Goal: Transaction & Acquisition: Download file/media

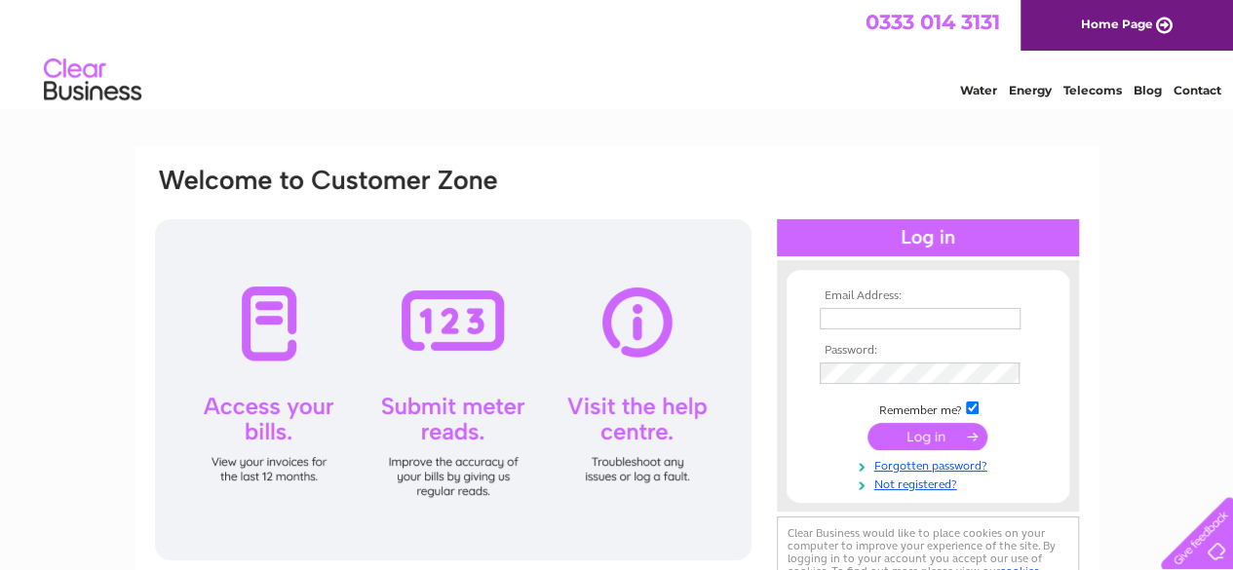
type input "premier3840@hotmail.com"
click at [934, 442] on input "submit" at bounding box center [928, 436] width 120 height 27
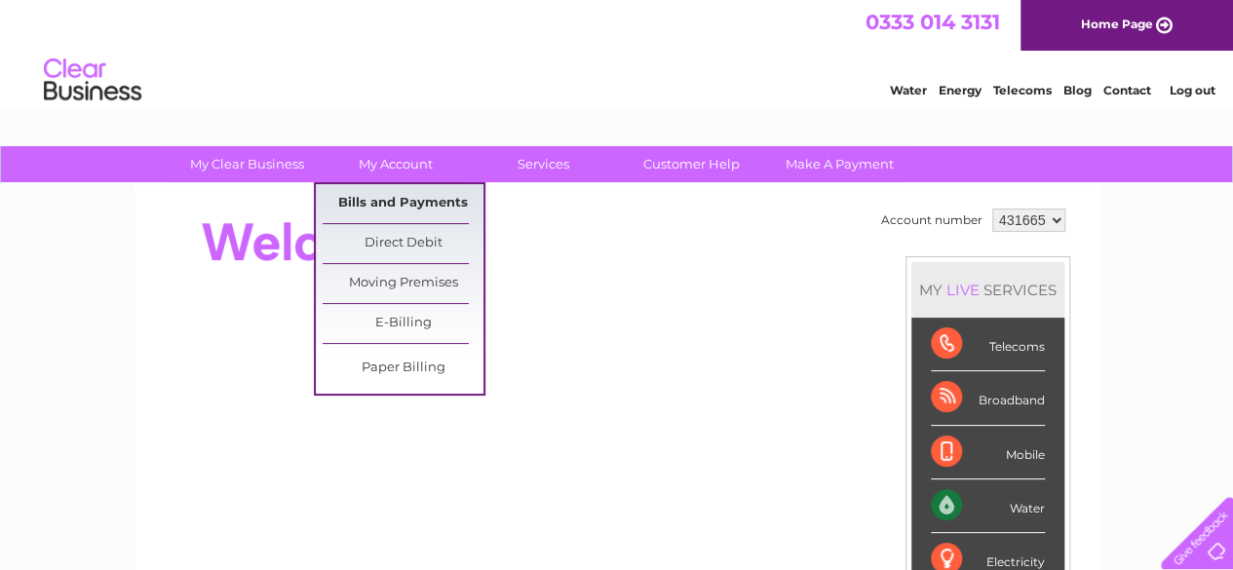
click at [435, 199] on link "Bills and Payments" at bounding box center [403, 203] width 161 height 39
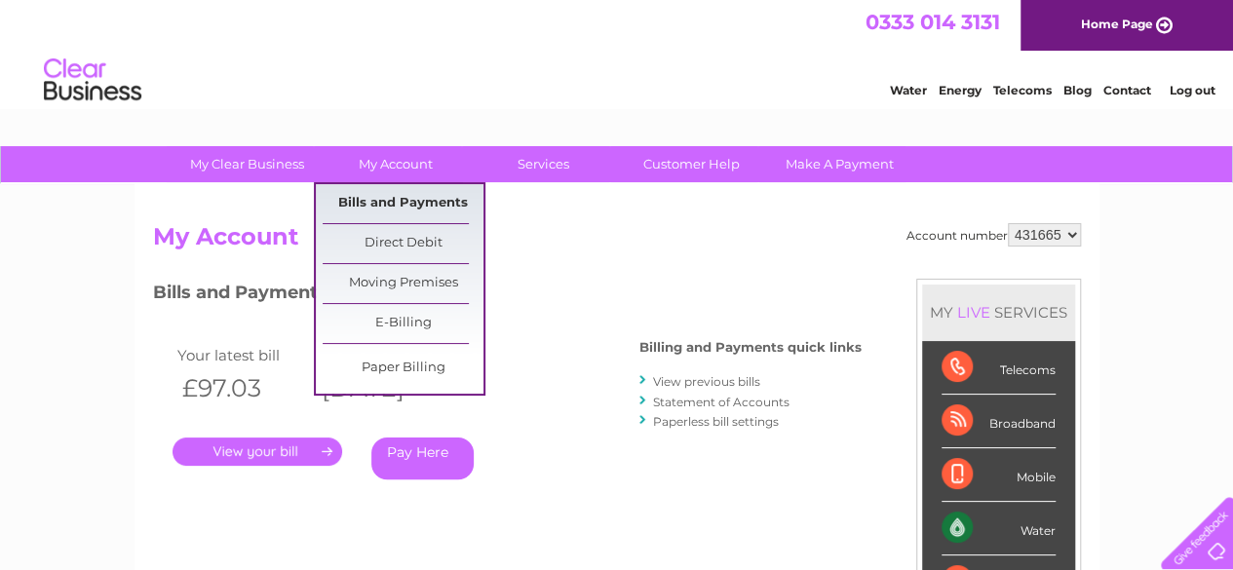
click at [413, 201] on link "Bills and Payments" at bounding box center [403, 203] width 161 height 39
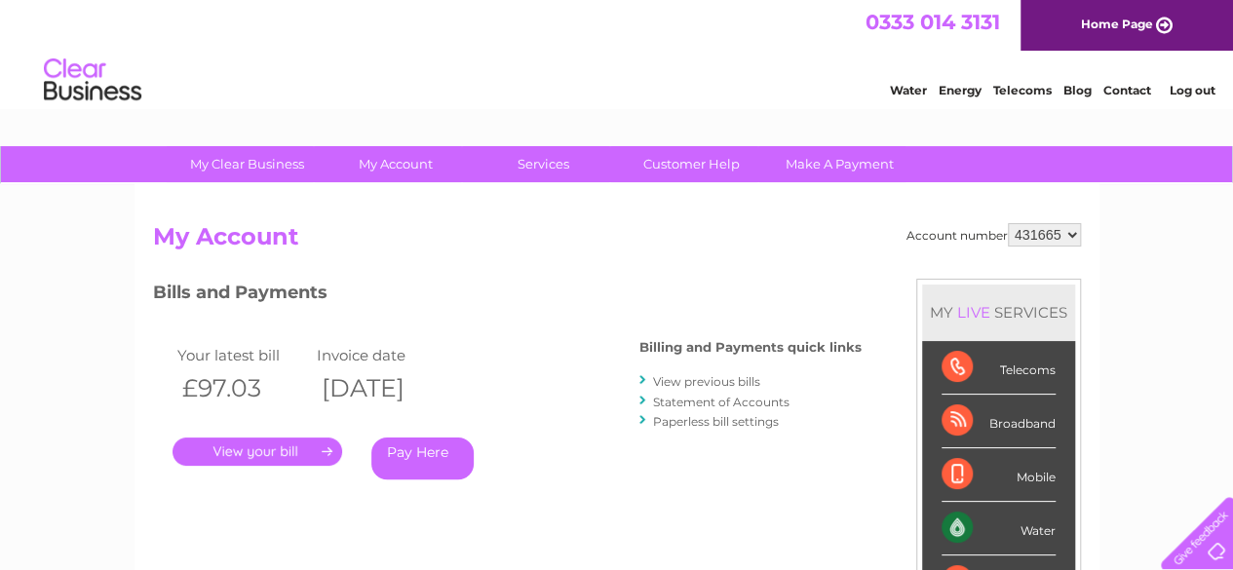
click at [700, 377] on link "View previous bills" at bounding box center [706, 381] width 107 height 15
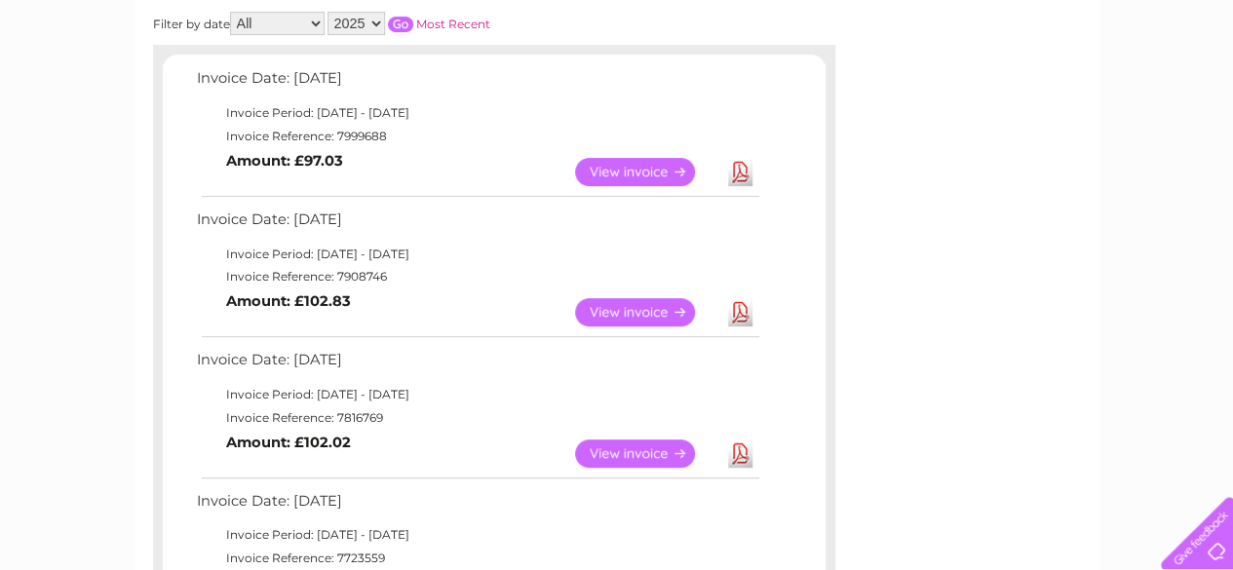
scroll to position [303, 0]
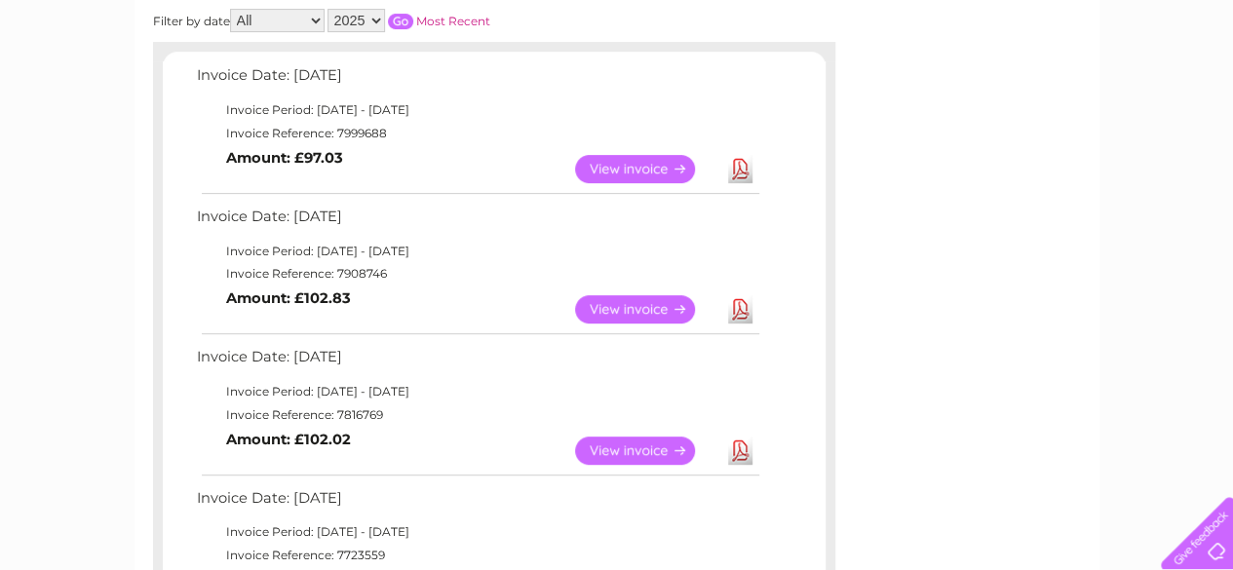
click at [743, 449] on link "Download" at bounding box center [740, 451] width 24 height 28
drag, startPoint x: 779, startPoint y: 288, endPoint x: 759, endPoint y: 288, distance: 19.5
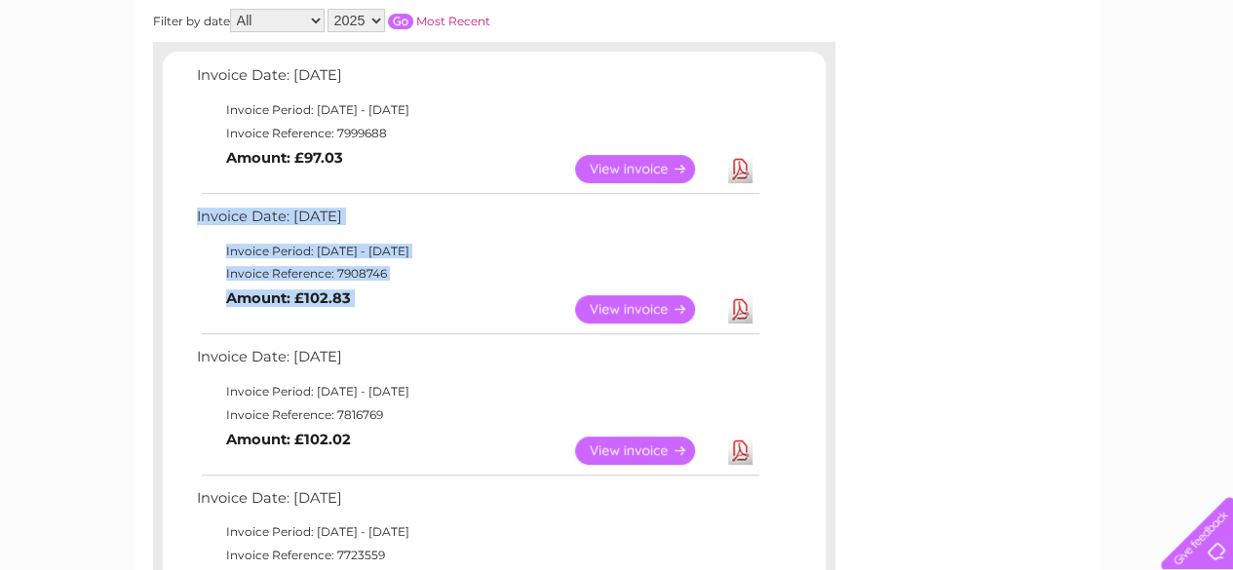
click at [741, 307] on link "Download" at bounding box center [740, 309] width 24 height 28
click at [739, 163] on link "Download" at bounding box center [740, 169] width 24 height 28
